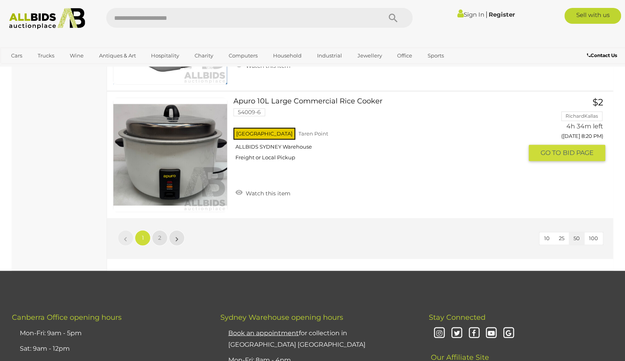
scroll to position [6295, 0]
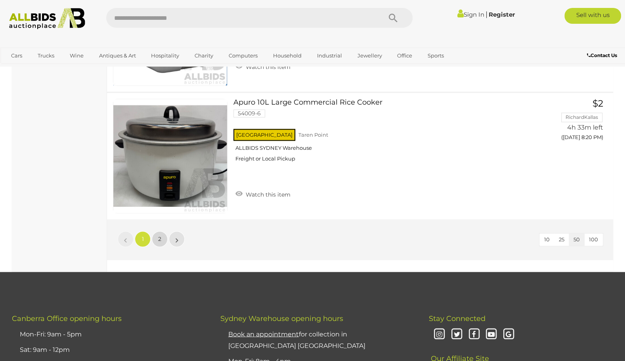
click at [158, 231] on link "2" at bounding box center [160, 239] width 16 height 16
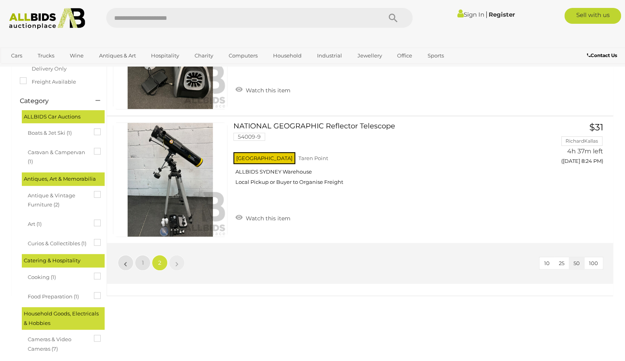
scroll to position [151, 0]
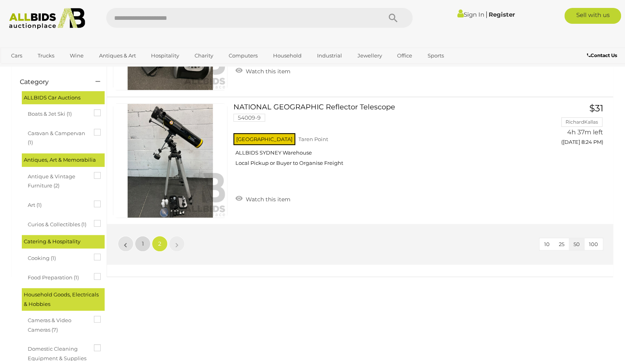
click at [148, 243] on link "1" at bounding box center [143, 244] width 16 height 16
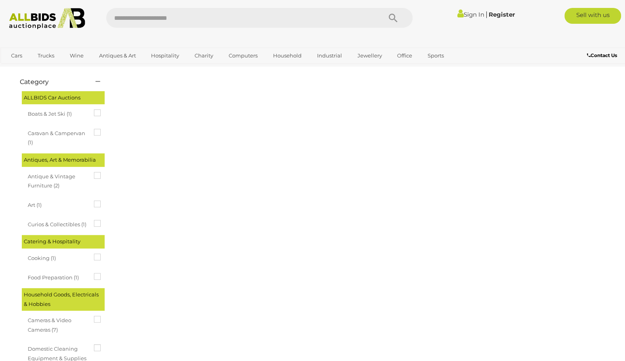
scroll to position [40, 0]
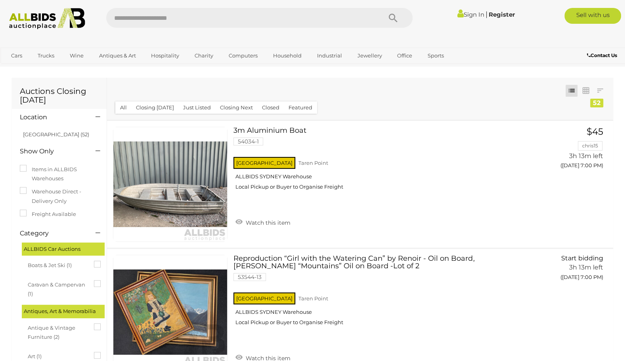
scroll to position [40, 0]
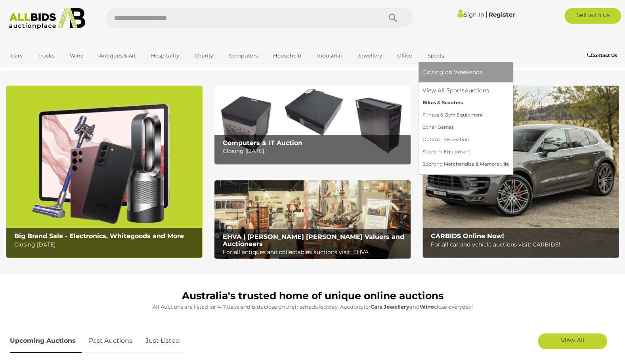
click at [423, 103] on link "Bikes & Scooters" at bounding box center [466, 103] width 86 height 12
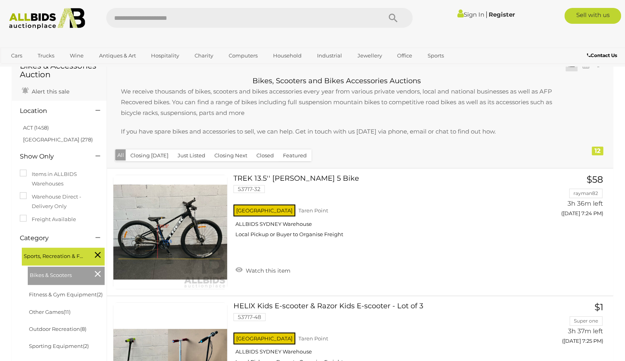
scroll to position [39, 0]
click at [38, 124] on link "ACT (1458)" at bounding box center [36, 127] width 26 height 6
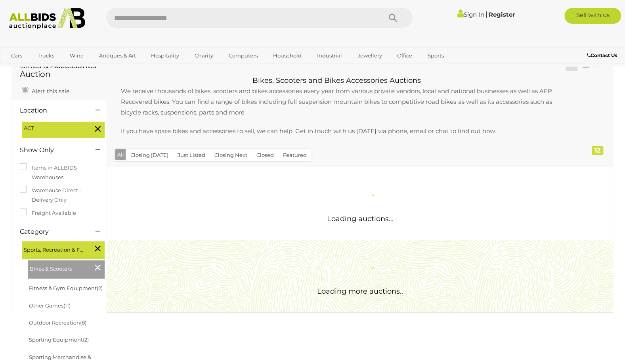
scroll to position [0, 0]
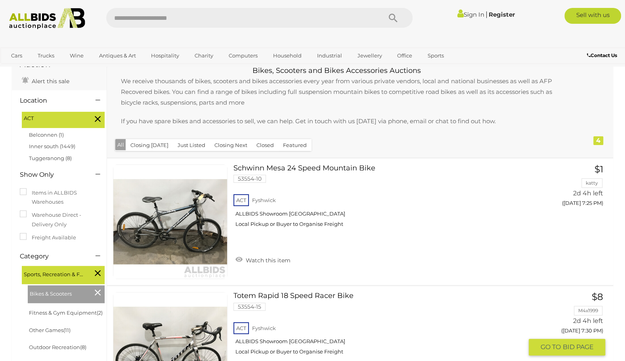
scroll to position [50, 0]
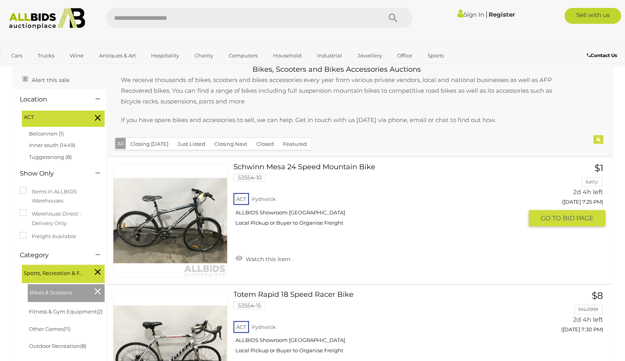
click at [218, 201] on link at bounding box center [170, 220] width 115 height 115
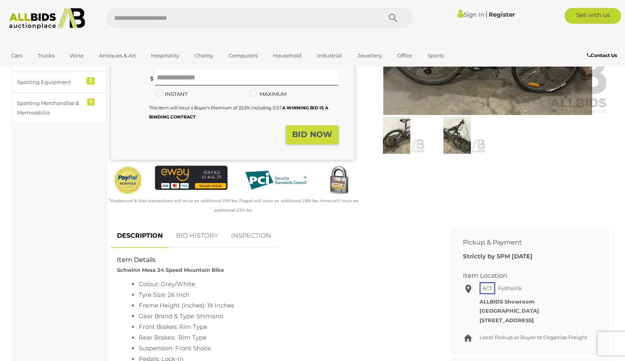
scroll to position [154, 0]
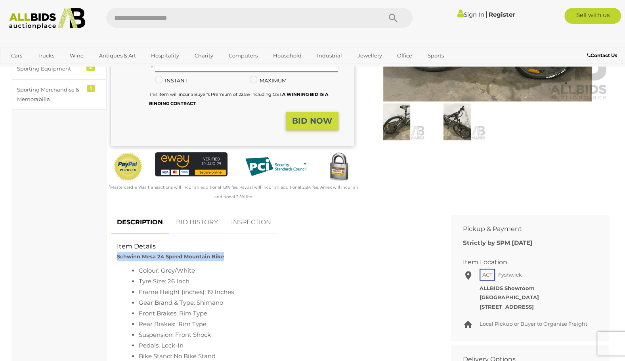
drag, startPoint x: 117, startPoint y: 255, endPoint x: 233, endPoint y: 254, distance: 116.2
click at [233, 254] on div "Item Details Schwinn Mesa 24 Speed Mountain Bike" at bounding box center [275, 251] width 328 height 19
copy strong "Schwinn Mesa 24 Speed Mountain Bike"
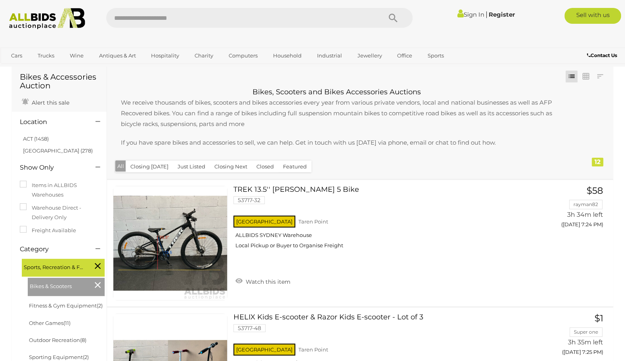
scroll to position [16, 0]
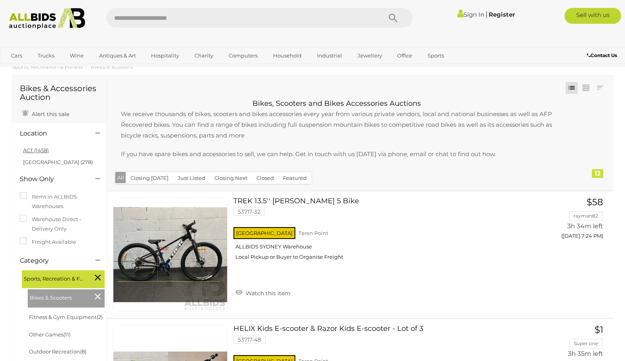
click at [41, 150] on link "ACT (1458)" at bounding box center [36, 150] width 26 height 6
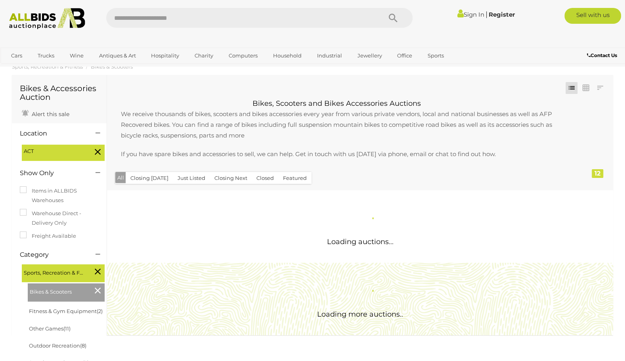
scroll to position [0, 0]
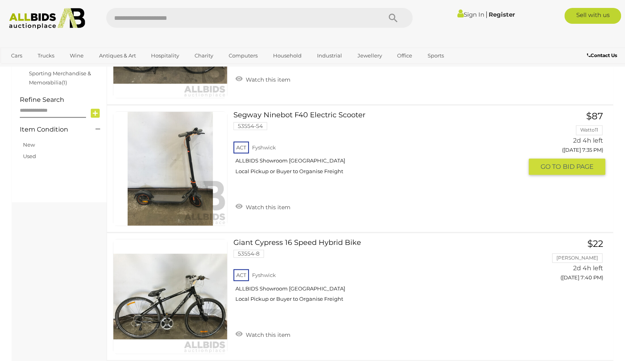
scroll to position [383, 0]
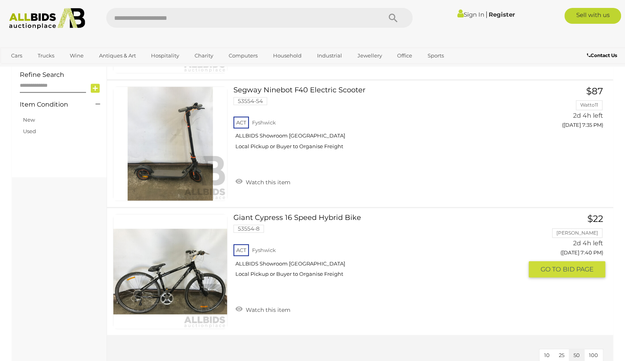
click at [163, 252] on link at bounding box center [170, 271] width 115 height 115
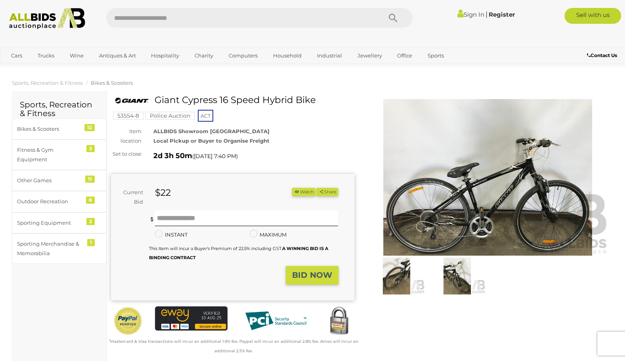
click at [393, 281] on img at bounding box center [396, 276] width 57 height 36
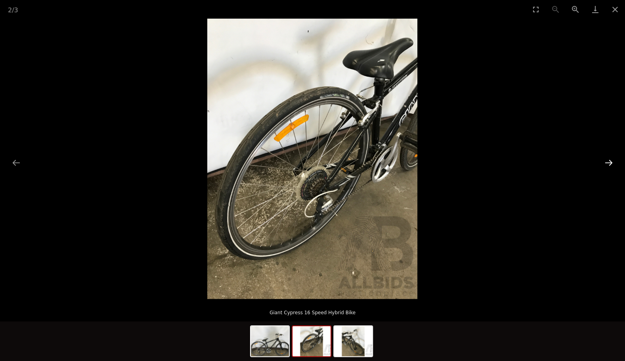
click at [615, 162] on button "Next slide" at bounding box center [609, 162] width 17 height 15
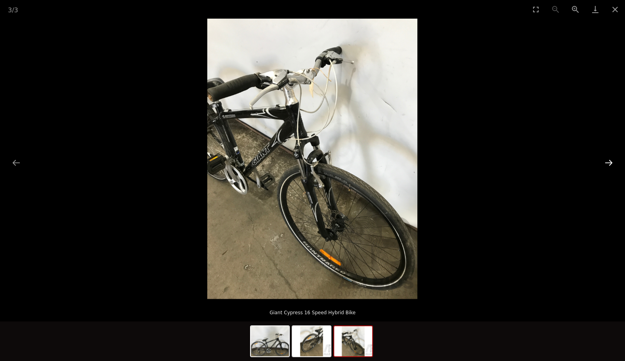
click at [615, 162] on button "Next slide" at bounding box center [609, 162] width 17 height 15
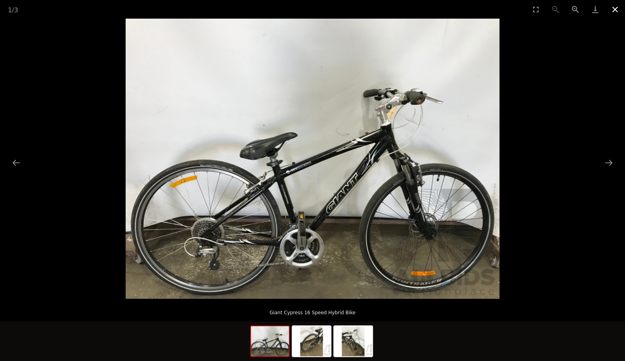
click at [614, 13] on button "Close gallery" at bounding box center [615, 9] width 20 height 19
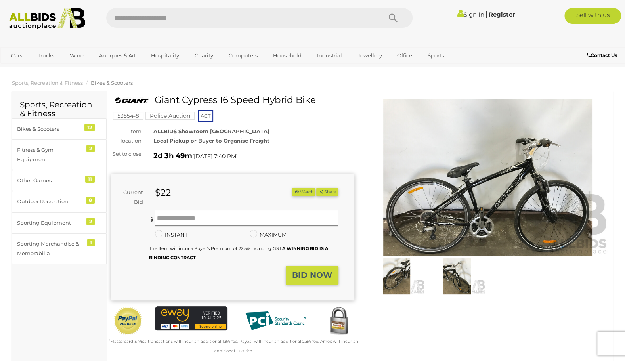
drag, startPoint x: 156, startPoint y: 101, endPoint x: 323, endPoint y: 101, distance: 166.5
click at [323, 101] on h1 "Giant Cypress 16 Speed Hybrid Bike" at bounding box center [233, 100] width 237 height 10
copy h1 "Giant Cypress 16 Speed Hybrid Bike"
